Goal: Check status: Check status

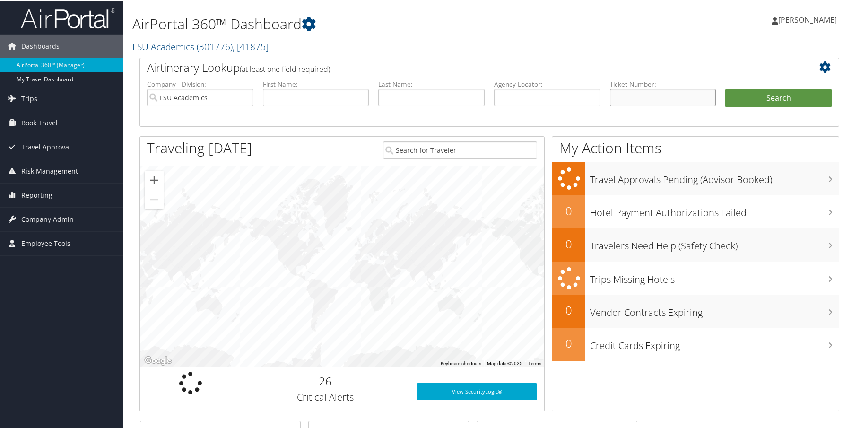
click at [630, 92] on input "text" at bounding box center [663, 96] width 106 height 17
paste input "0167308589816"
type input "0167308589816"
click at [785, 93] on button "Search" at bounding box center [778, 97] width 106 height 19
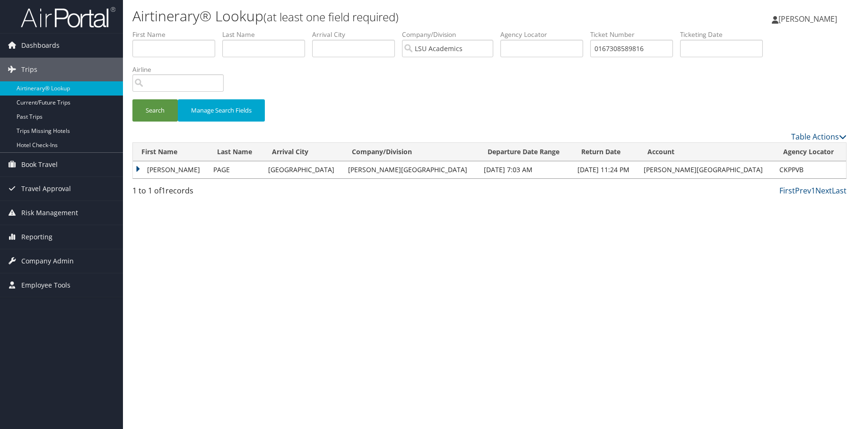
click at [147, 169] on td "MADISON BROOKE" at bounding box center [171, 169] width 76 height 17
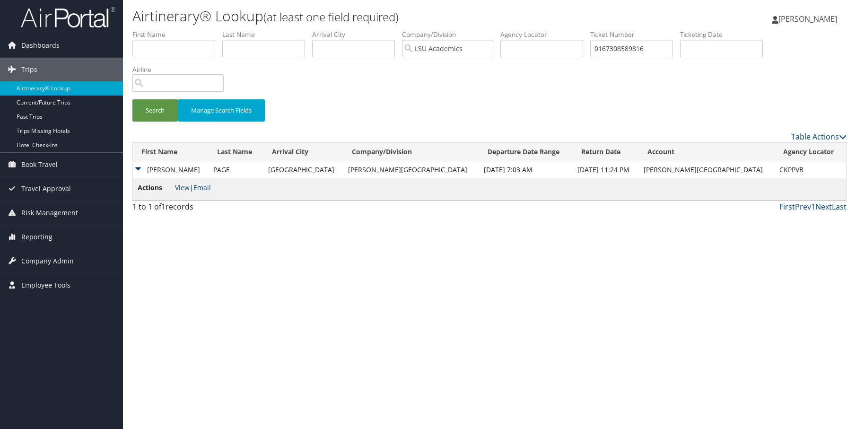
click at [182, 188] on link "View" at bounding box center [182, 187] width 15 height 9
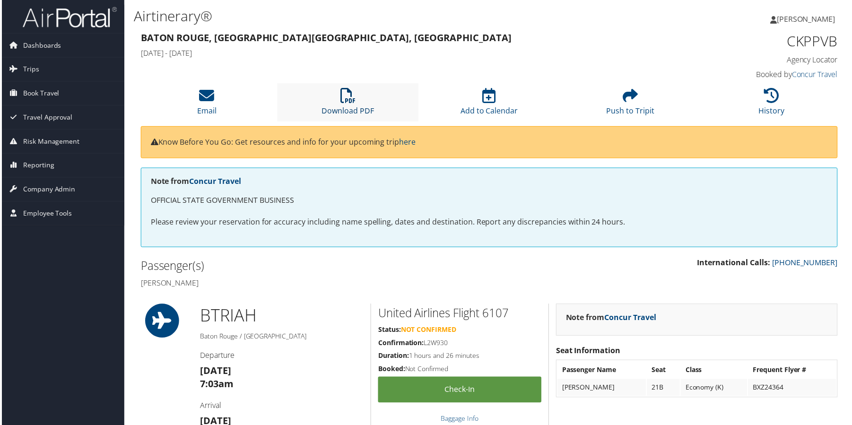
click at [353, 111] on link "Download PDF" at bounding box center [347, 105] width 52 height 23
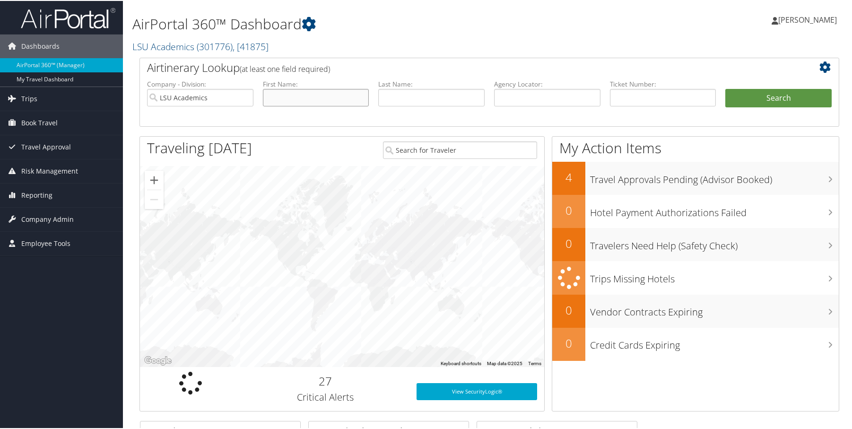
click at [280, 89] on input "text" at bounding box center [316, 96] width 106 height 17
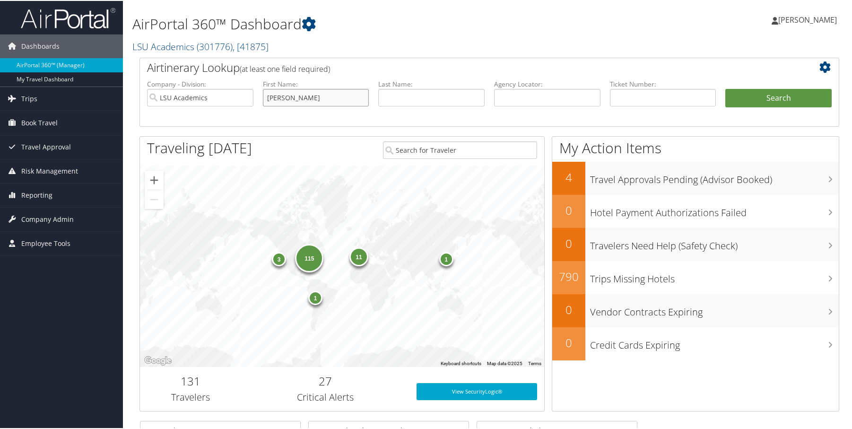
type input "Nathalie"
type input "[PERSON_NAME]"
click at [725, 88] on button "Search" at bounding box center [778, 97] width 106 height 19
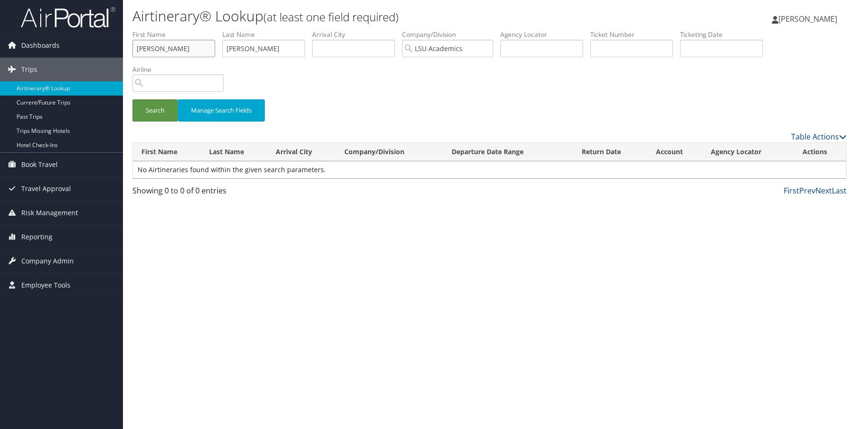
click at [190, 46] on input "Nathalie" at bounding box center [173, 48] width 83 height 17
click at [164, 109] on button "Search" at bounding box center [154, 110] width 45 height 22
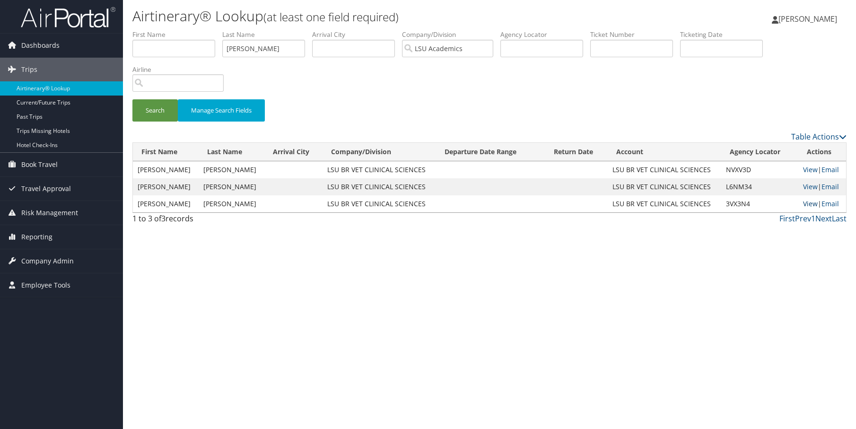
click at [803, 205] on link "View" at bounding box center [810, 203] width 15 height 9
click at [804, 189] on link "View" at bounding box center [810, 186] width 15 height 9
click at [804, 166] on link "View" at bounding box center [810, 169] width 15 height 9
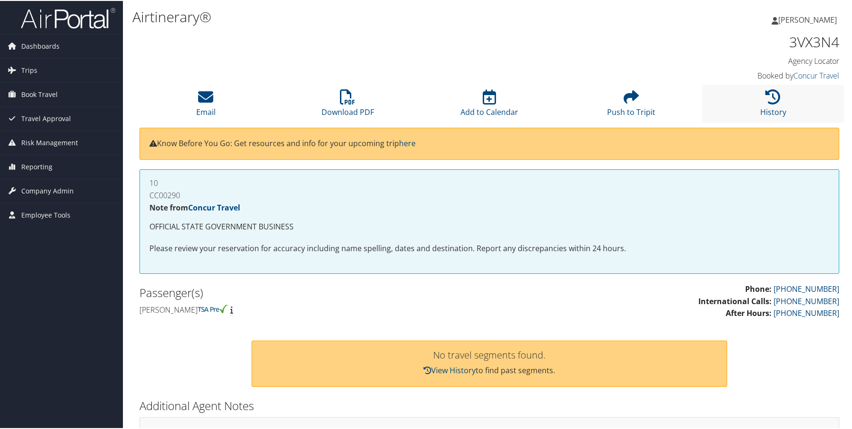
click at [789, 117] on li "History" at bounding box center [773, 103] width 142 height 38
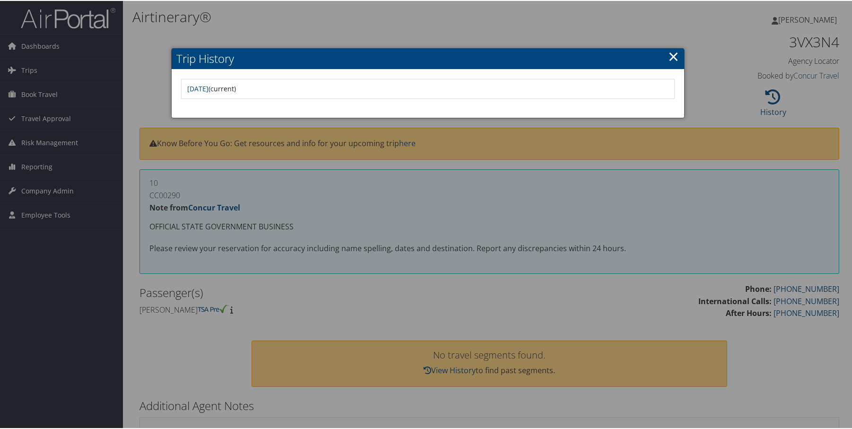
drag, startPoint x: 667, startPoint y: 62, endPoint x: 618, endPoint y: 9, distance: 71.9
click at [668, 61] on link "×" at bounding box center [673, 55] width 11 height 19
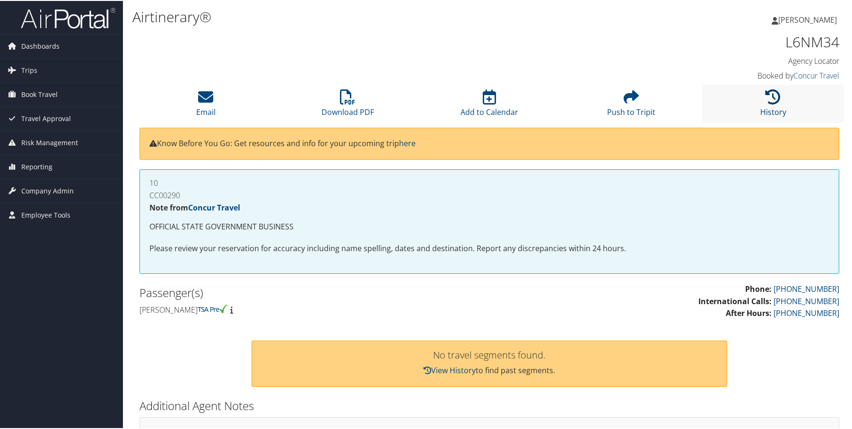
click at [775, 111] on link "History" at bounding box center [773, 105] width 26 height 23
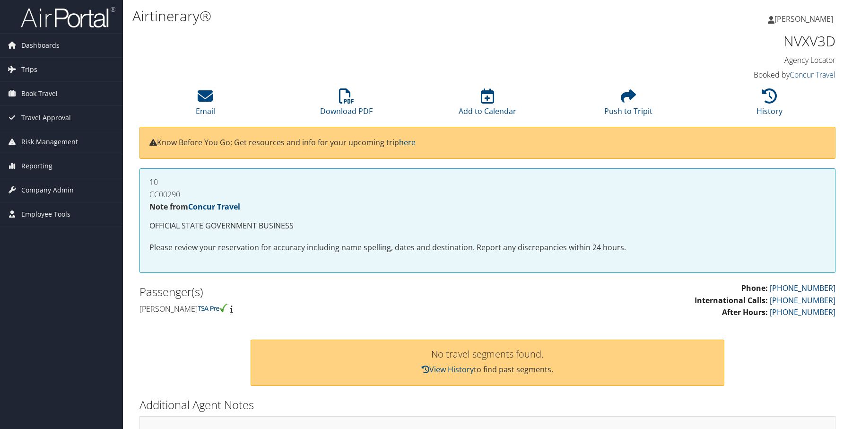
scroll to position [29, 0]
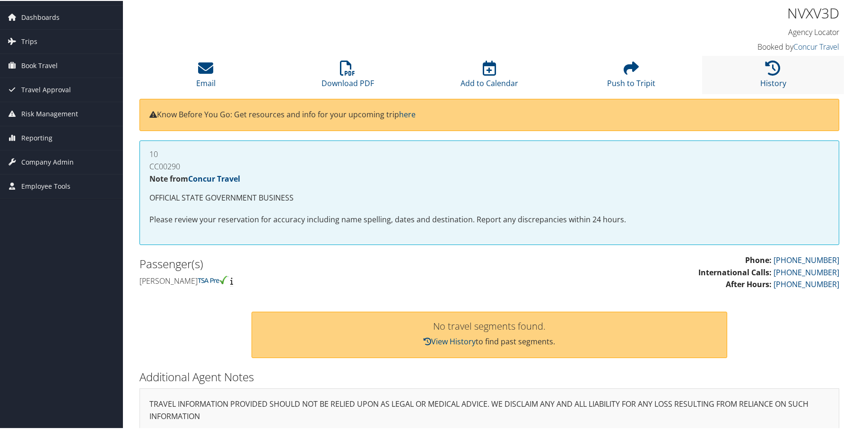
click at [782, 79] on li "History" at bounding box center [773, 74] width 142 height 38
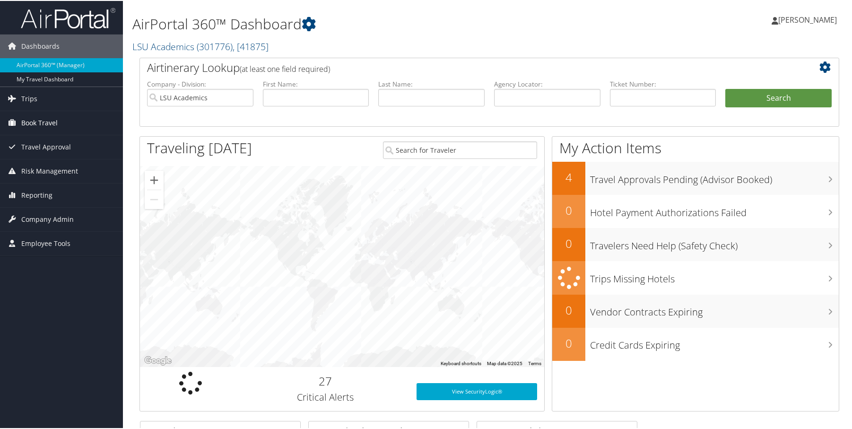
click at [45, 125] on span "Book Travel" at bounding box center [39, 122] width 36 height 24
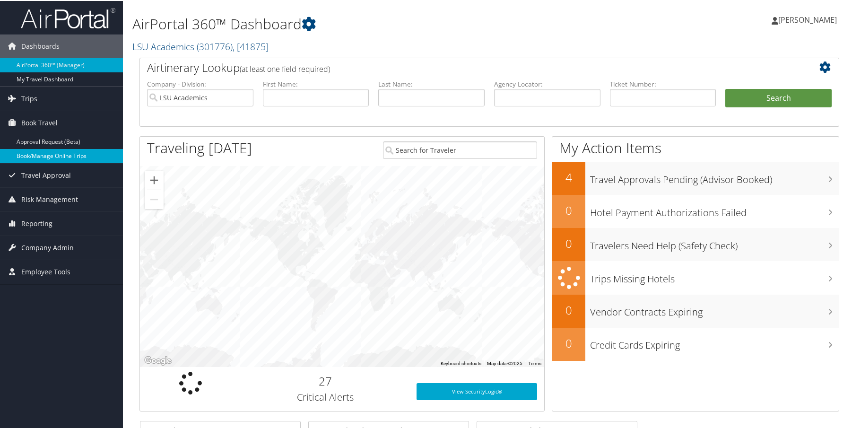
click at [57, 156] on link "Book/Manage Online Trips" at bounding box center [61, 155] width 123 height 14
